Goal: Transaction & Acquisition: Purchase product/service

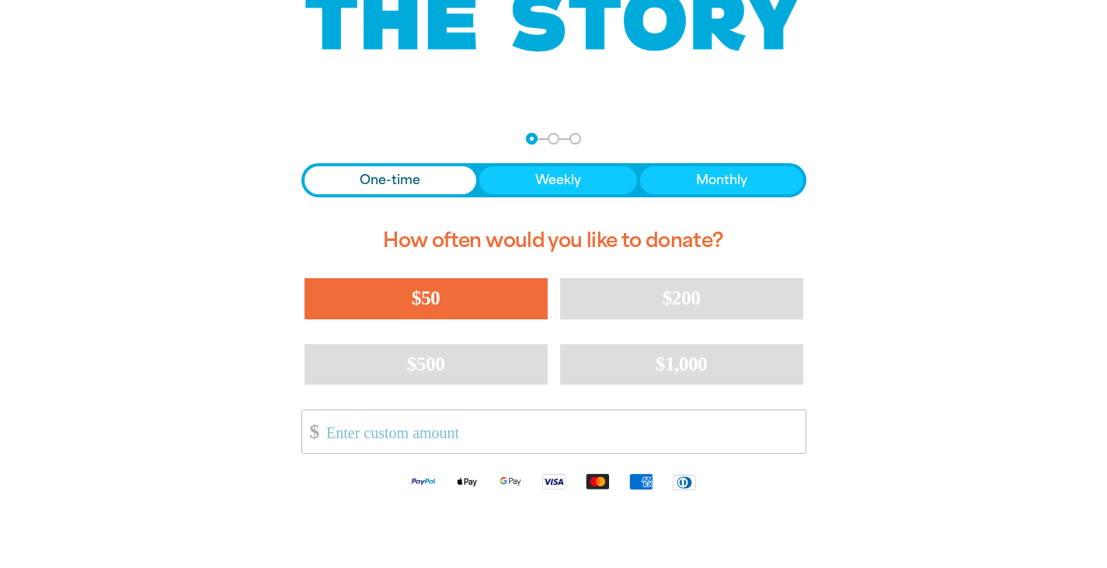
click at [479, 299] on button "$50" at bounding box center [426, 298] width 243 height 40
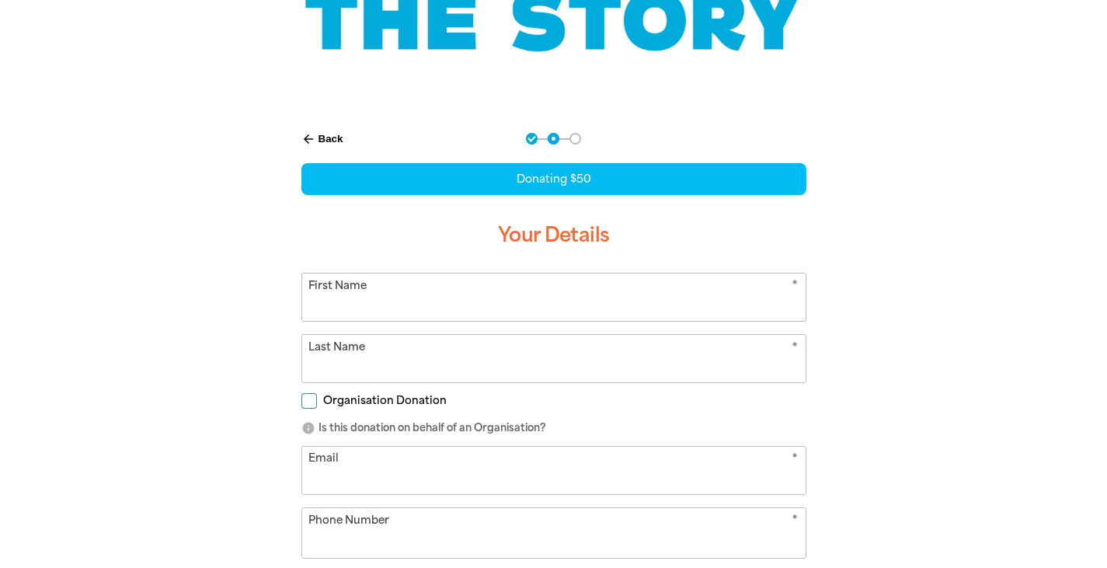
select select "AU"
click at [429, 299] on input "First Name" at bounding box center [554, 297] width 504 height 47
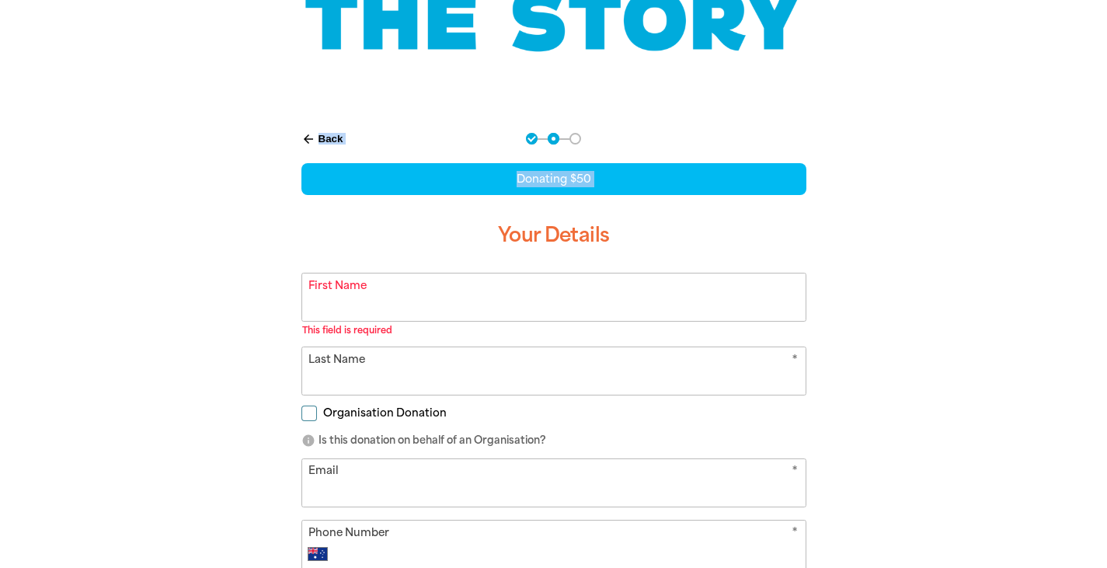
drag, startPoint x: 303, startPoint y: 242, endPoint x: 320, endPoint y: 137, distance: 107.1
click at [320, 137] on div "arrow_back Back Step 1 Step 2 Step 3 Donating $50 Your Details * First Name Thi…" at bounding box center [554, 442] width 544 height 658
click at [320, 137] on button "arrow_back Back" at bounding box center [322, 139] width 54 height 26
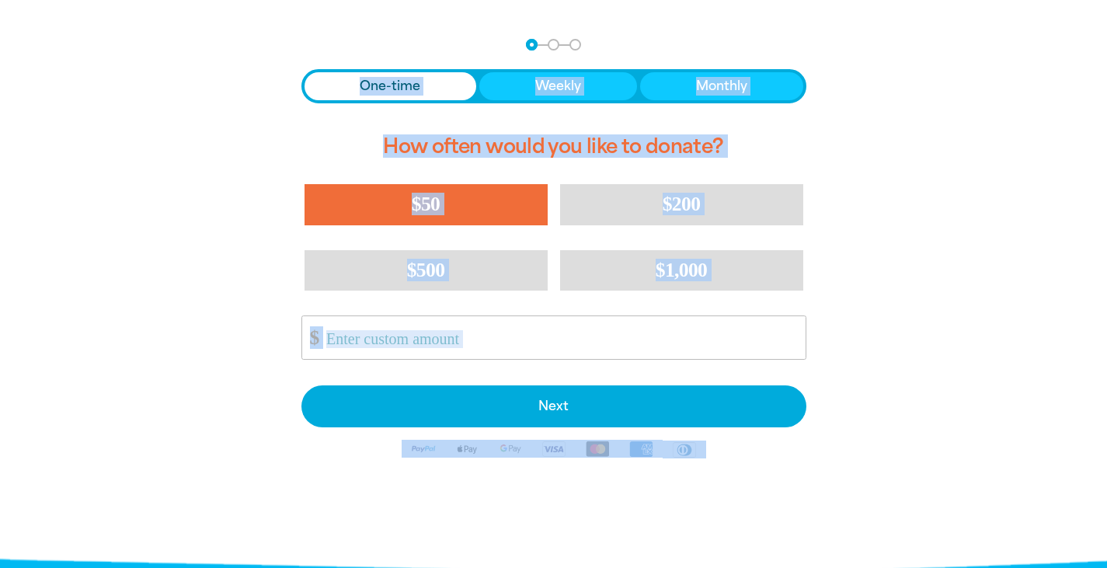
scroll to position [321, 0]
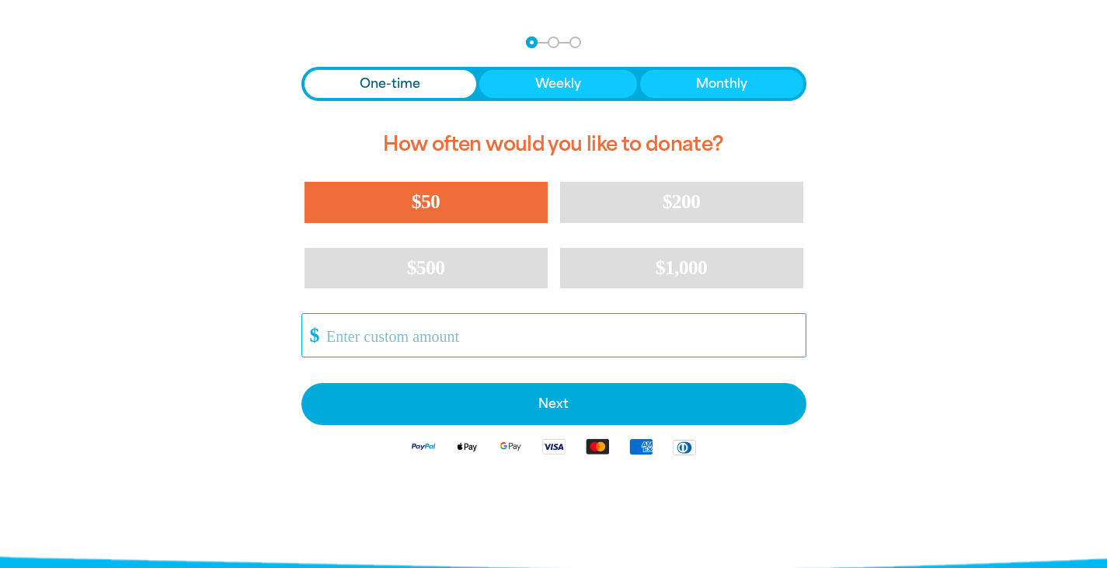
click at [397, 336] on input "Other Amount" at bounding box center [561, 335] width 490 height 43
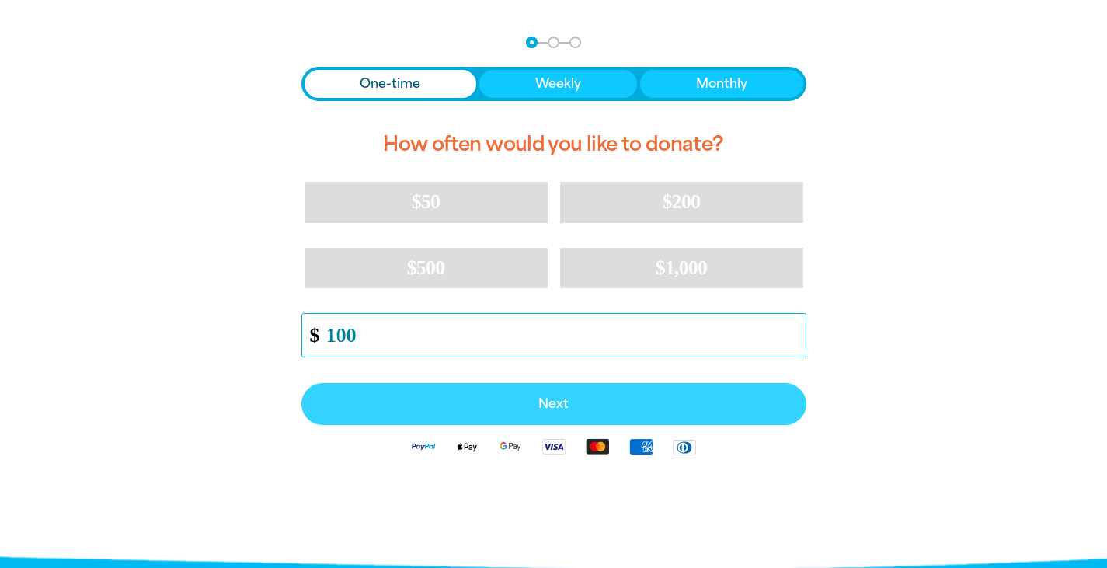
type input "100"
click at [600, 401] on span "Next" at bounding box center [554, 404] width 471 height 12
select select "AU"
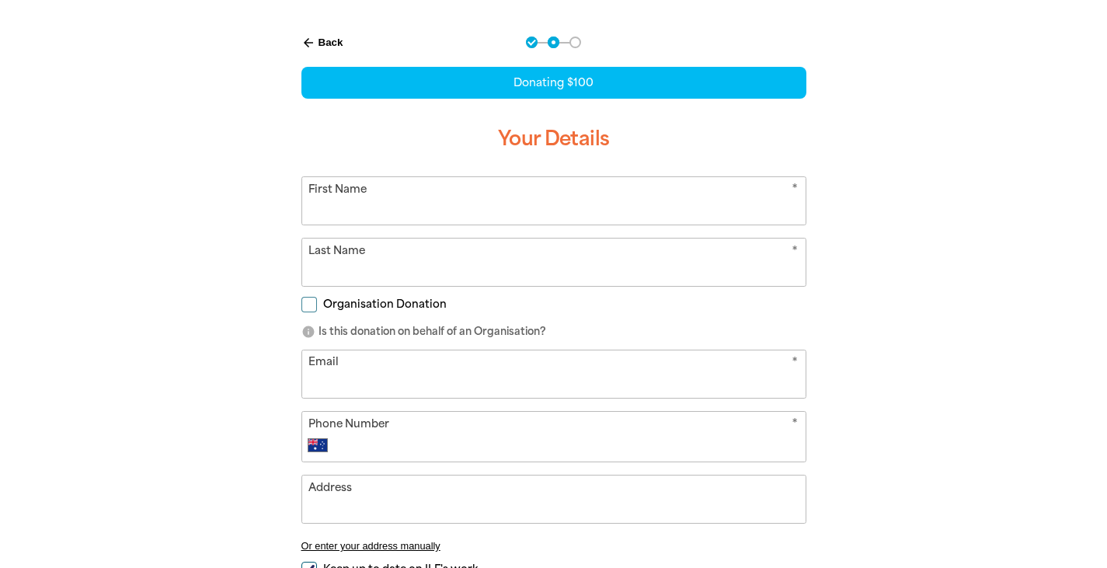
click at [426, 204] on input "First Name" at bounding box center [554, 200] width 504 height 47
type input "[PERSON_NAME]"
type input "Edge"
type input "[EMAIL_ADDRESS][PERSON_NAME][DOMAIN_NAME]"
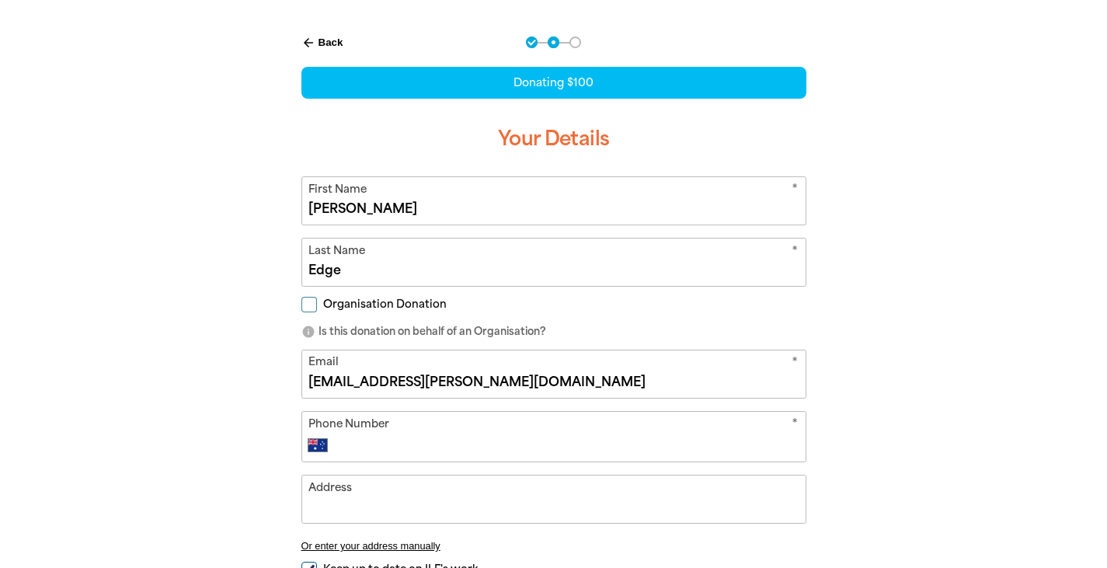
type input "0431 402 061"
type input "16 Tudor Cres."
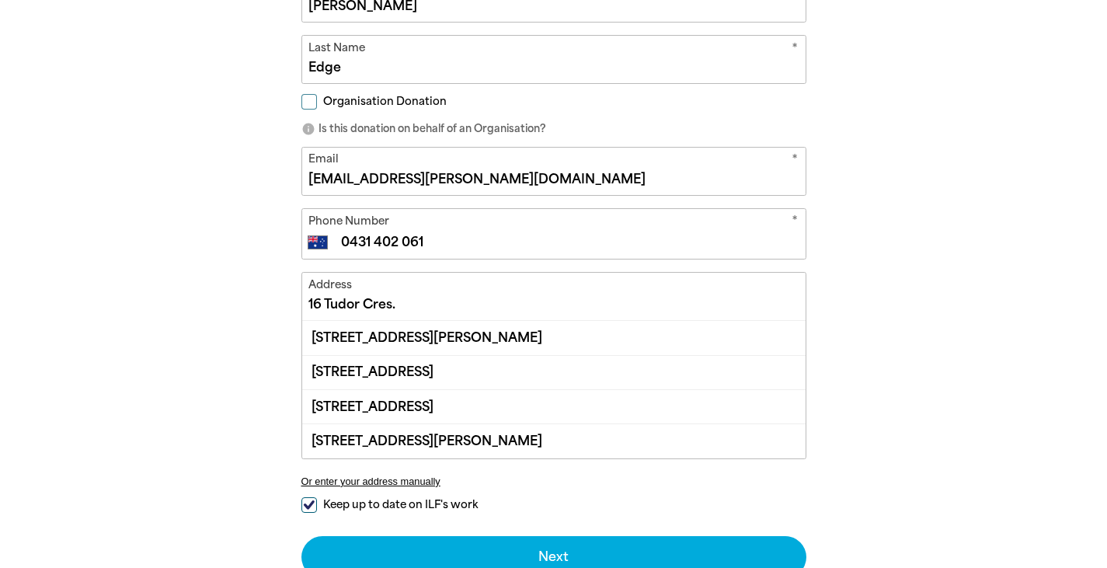
scroll to position [564, 0]
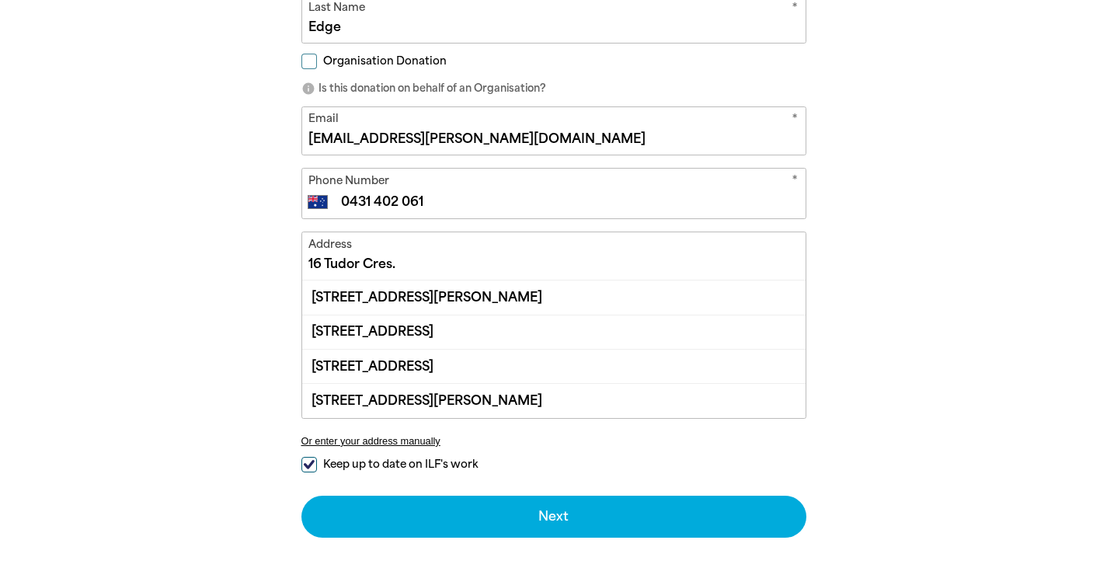
click at [233, 357] on div "arrow_back Back Step 1 Step 2 Step 3 Donating $100 Your Details * First Name [P…" at bounding box center [554, 205] width 933 height 862
click at [409, 462] on span "Keep up to date on ILF's work" at bounding box center [400, 464] width 155 height 15
click at [317, 462] on input "Keep up to date on ILF's work" at bounding box center [310, 465] width 16 height 16
checkbox input "false"
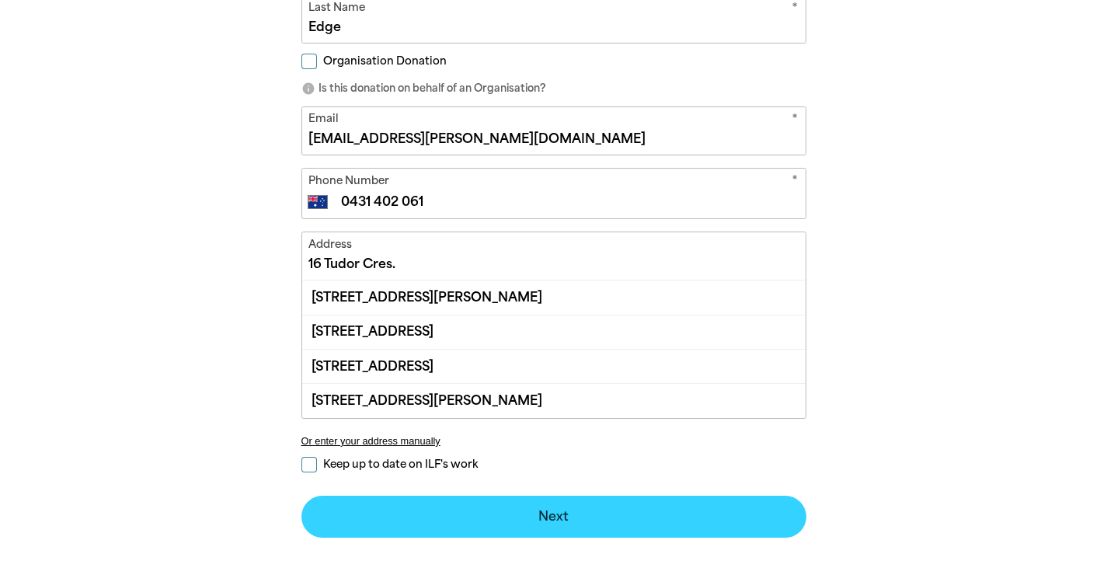
click at [501, 512] on button "Next chevron_right" at bounding box center [554, 517] width 505 height 42
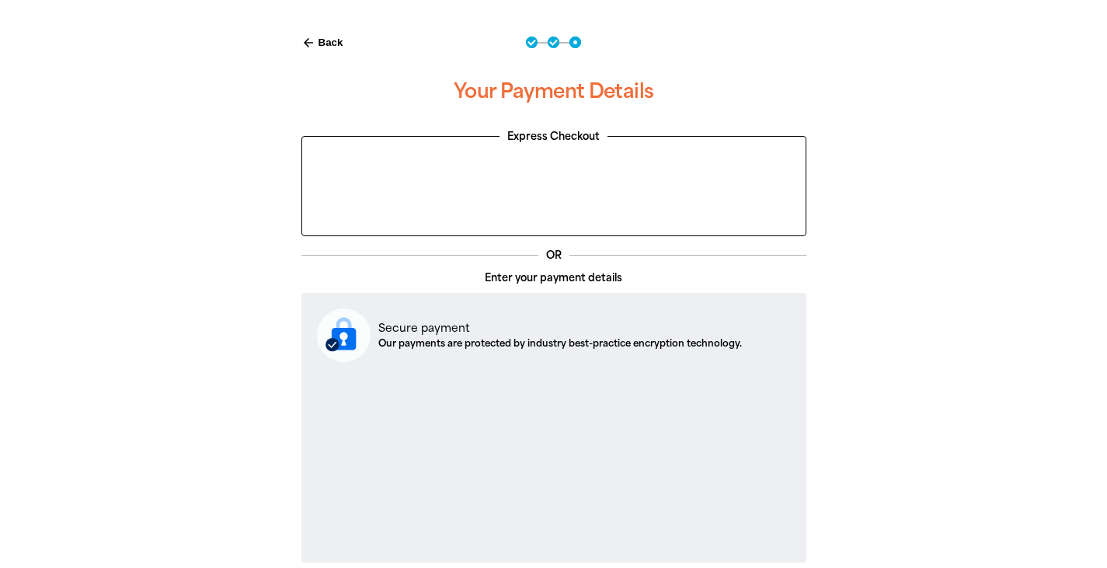
scroll to position [441, 0]
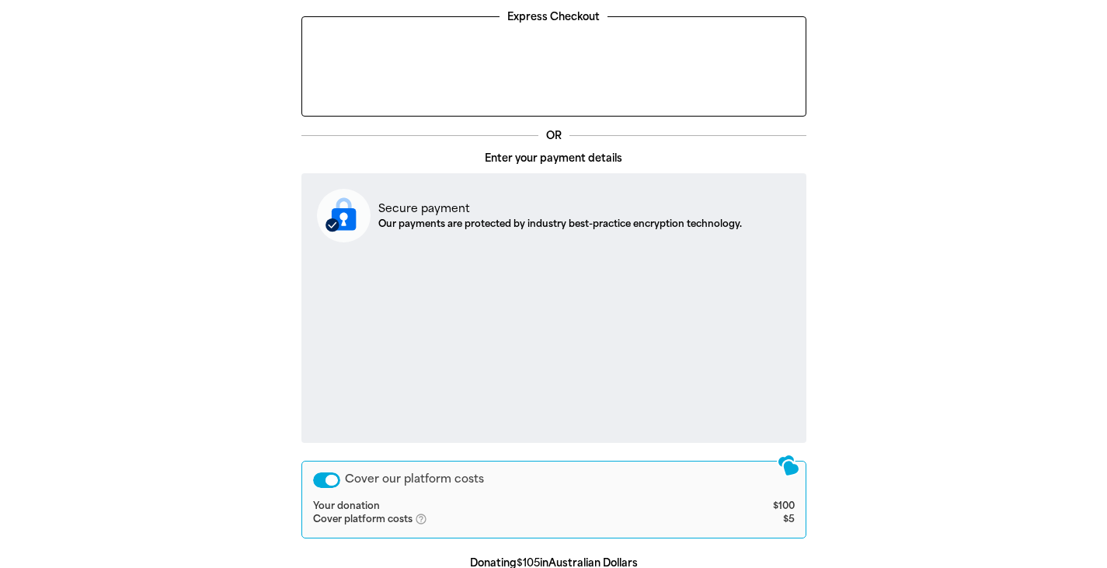
click at [884, 378] on div "arrow_back Back Step 1 Step 2 Step 3 Your Payment Details Express Checkout OR E…" at bounding box center [554, 313] width 933 height 832
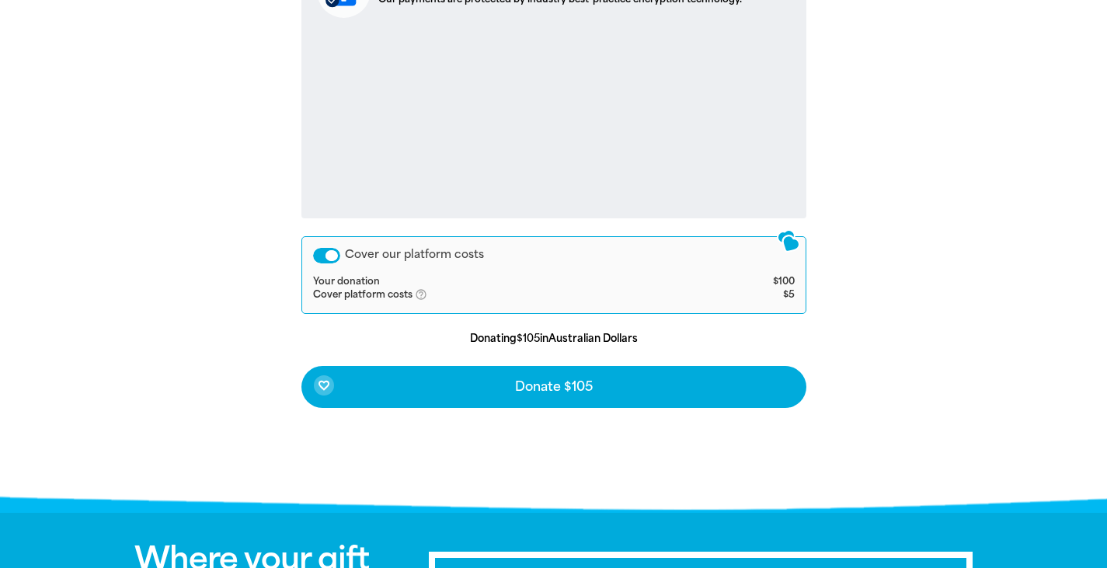
scroll to position [669, 0]
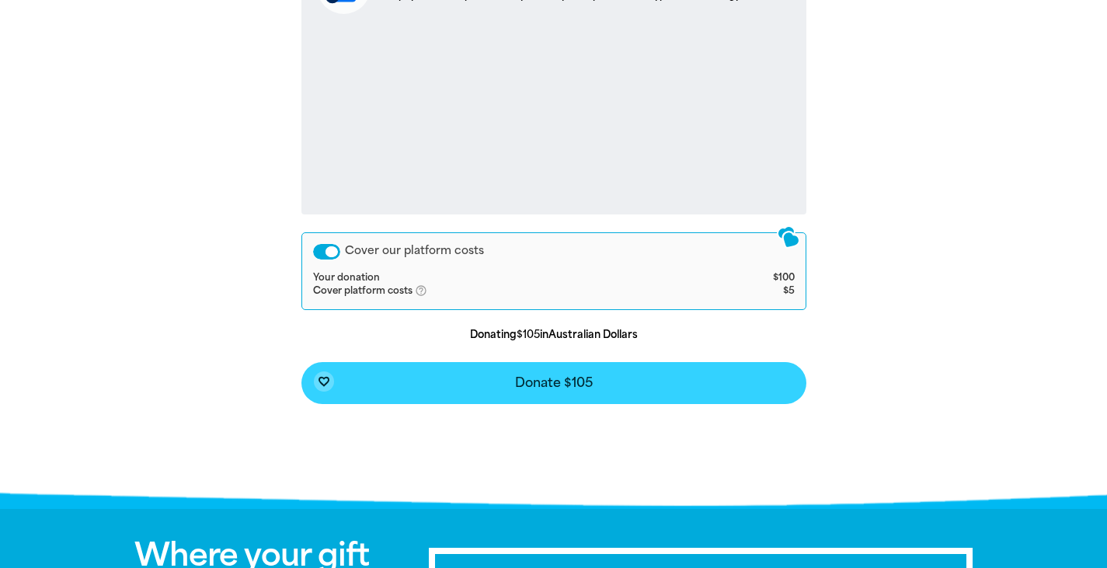
click at [682, 385] on button "favorite_border Donate $105" at bounding box center [554, 383] width 505 height 42
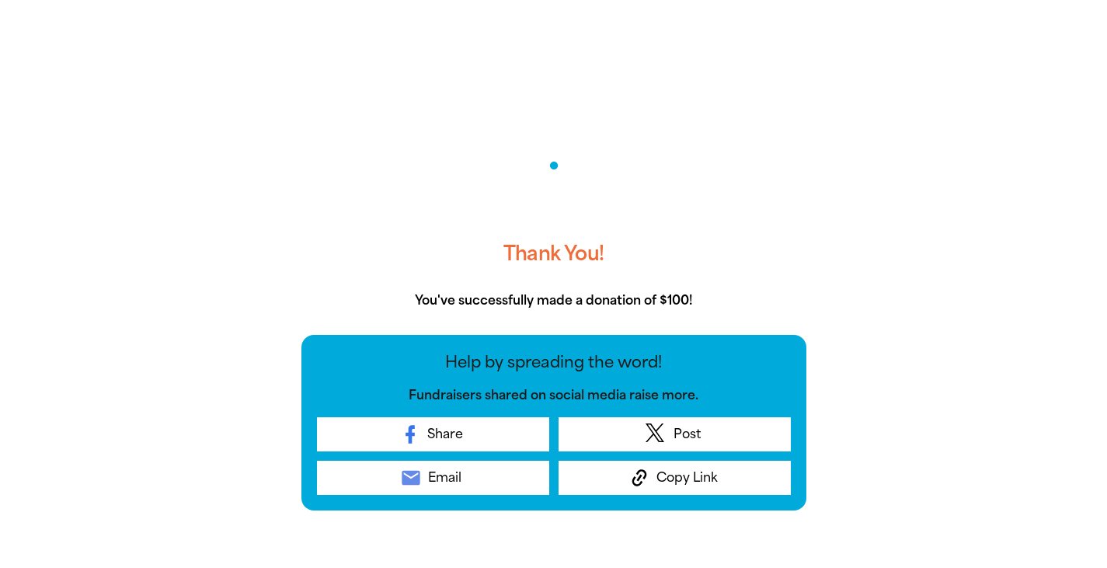
scroll to position [321, 0]
